Goal: Task Accomplishment & Management: Use online tool/utility

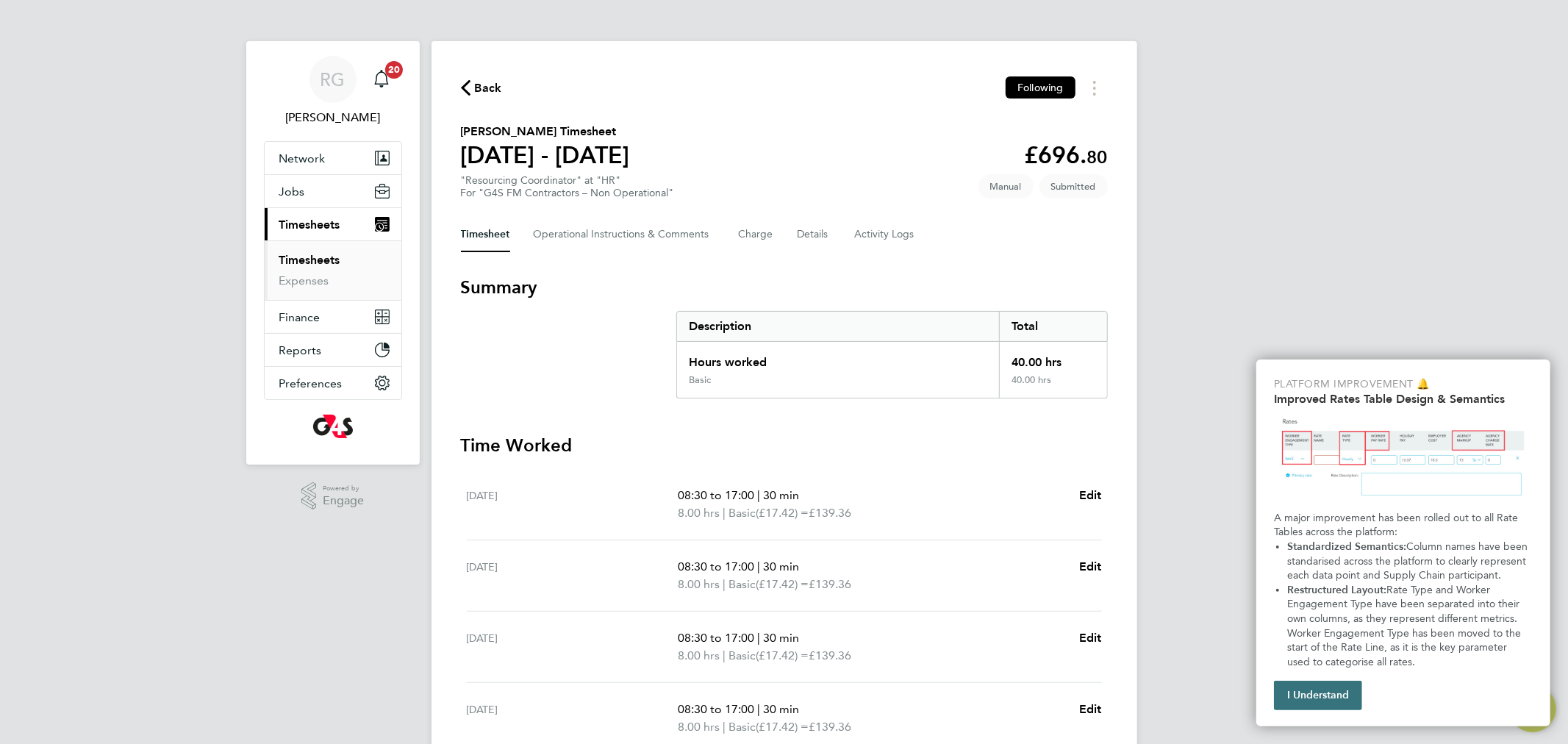
click at [1320, 693] on button "I Understand" at bounding box center [1318, 696] width 89 height 30
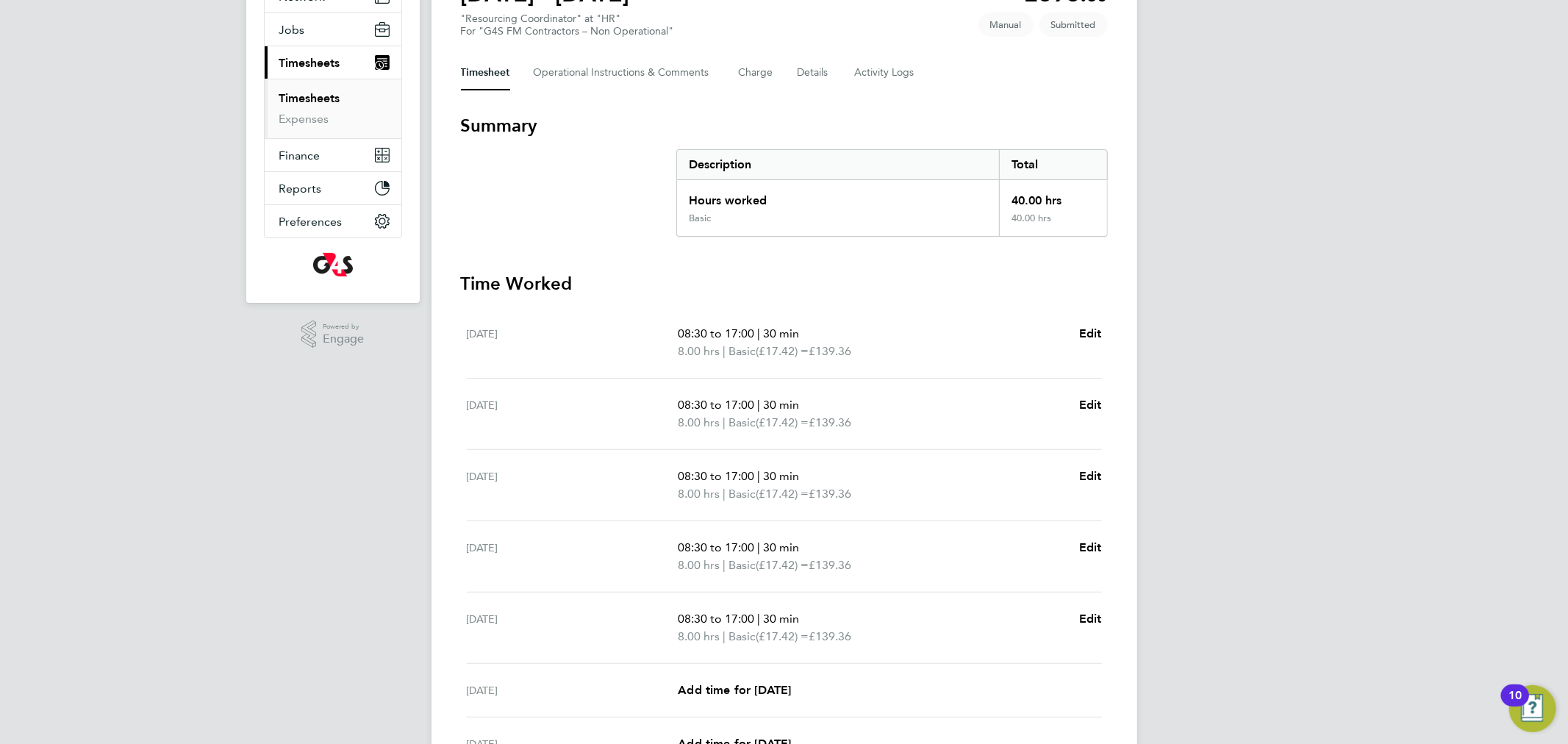
scroll to position [317, 0]
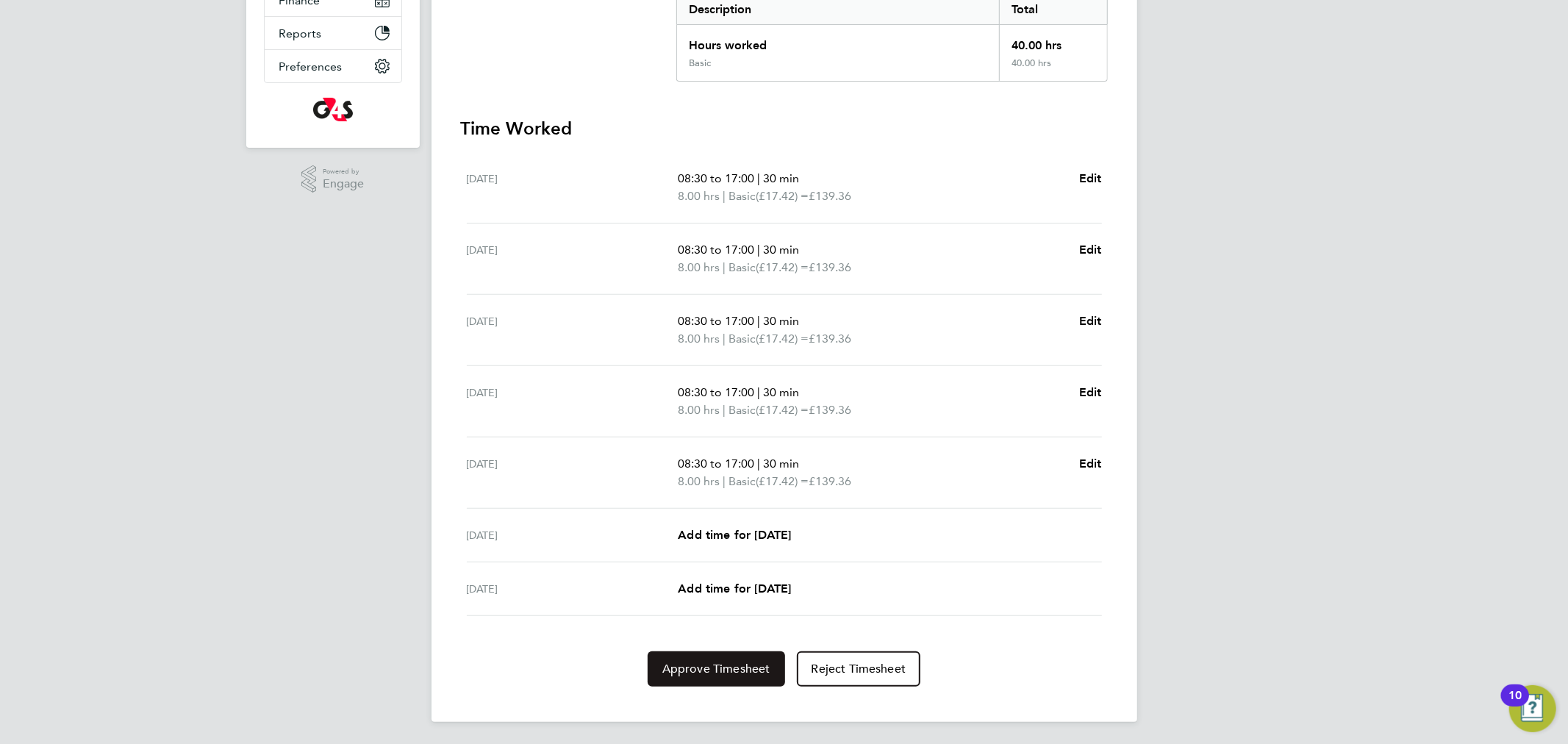
click at [710, 673] on span "Approve Timesheet" at bounding box center [716, 670] width 108 height 15
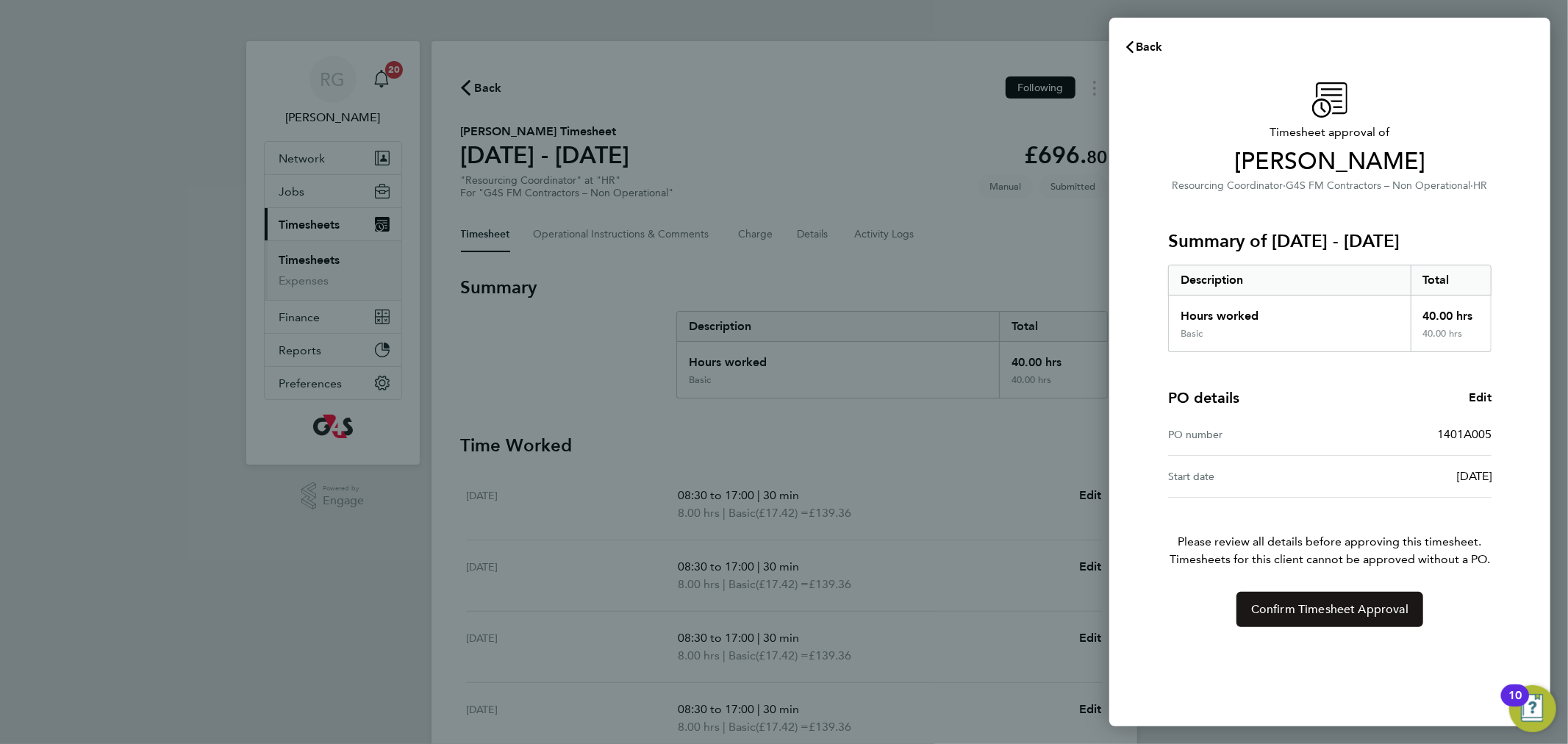
click at [1259, 616] on button "Confirm Timesheet Approval" at bounding box center [1330, 609] width 187 height 35
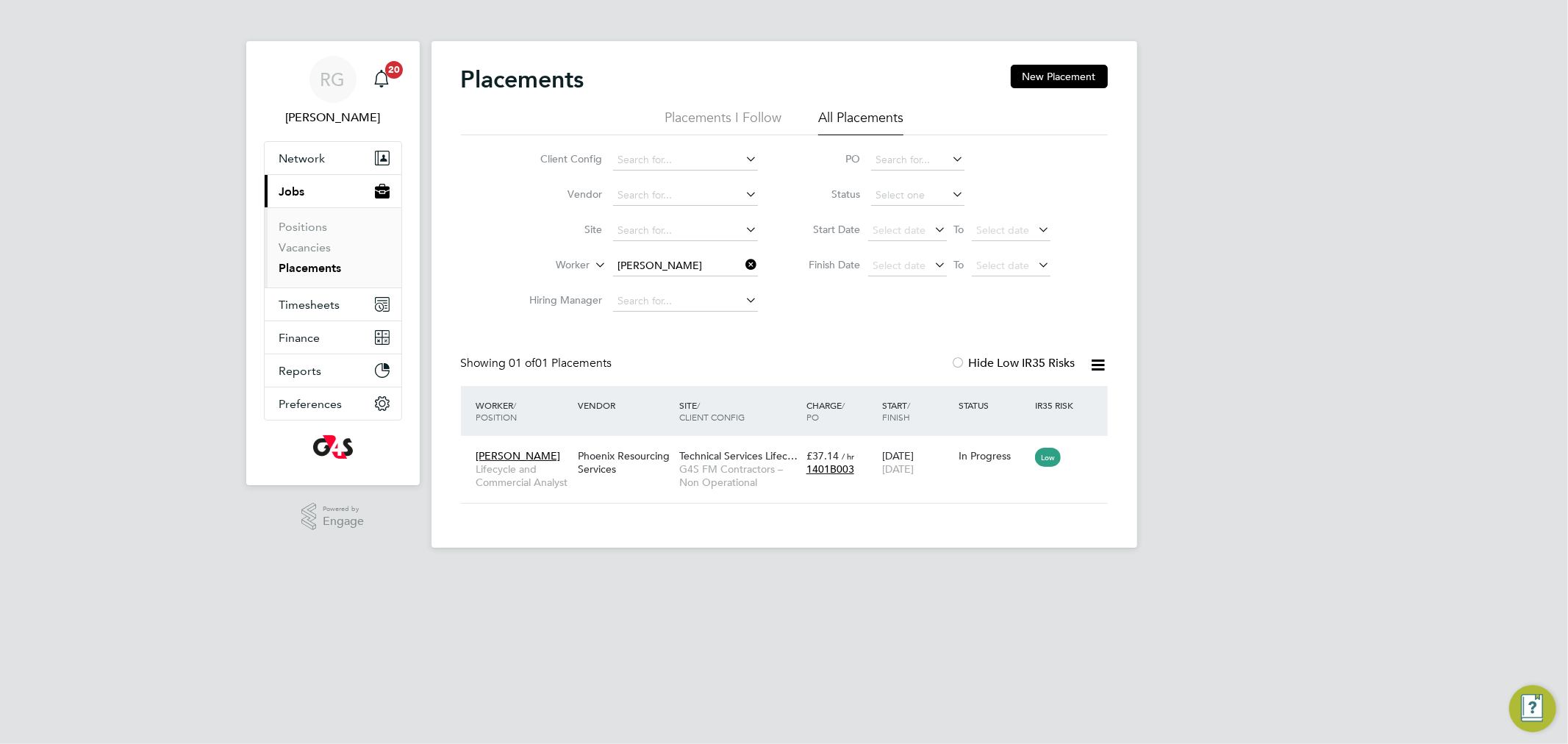
scroll to position [15, 69]
